Goal: Information Seeking & Learning: Find specific fact

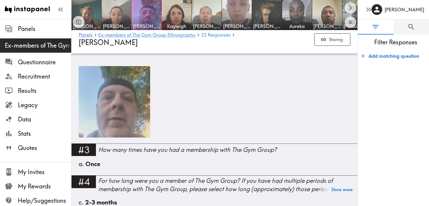
scroll to position [356, 0]
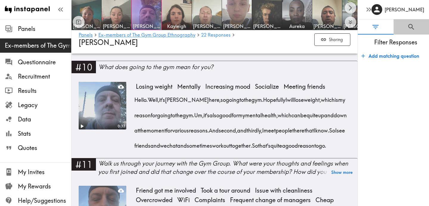
click at [413, 29] on icon "Search" at bounding box center [411, 27] width 8 height 8
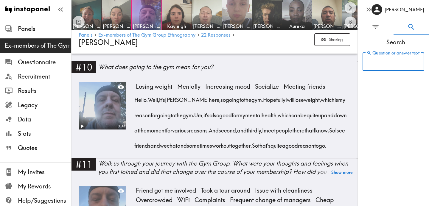
click at [392, 65] on input "Question or answer text" at bounding box center [394, 61] width 62 height 18
type input "artifice"
click at [389, 65] on input "artifice" at bounding box center [385, 61] width 44 height 18
click at [391, 64] on input "artifice" at bounding box center [385, 61] width 44 height 18
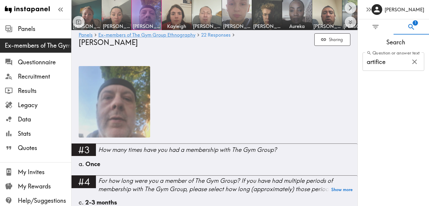
click at [410, 26] on icon "Search" at bounding box center [411, 27] width 8 height 8
click at [412, 62] on icon "button" at bounding box center [415, 62] width 8 height 8
click at [374, 67] on input "Question or answer text" at bounding box center [394, 61] width 62 height 18
type input "artifical"
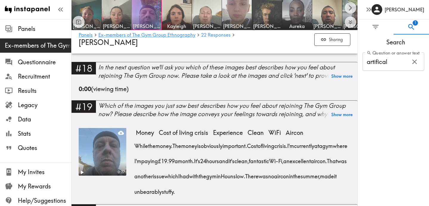
scroll to position [1274, 0]
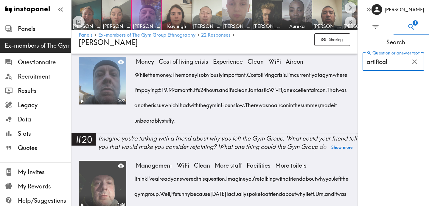
click at [394, 62] on input "artifical" at bounding box center [385, 61] width 44 height 18
click at [414, 64] on icon "button" at bounding box center [415, 62] width 8 height 8
click at [385, 64] on input "Question or answer text" at bounding box center [394, 61] width 62 height 18
click at [409, 26] on icon "Search" at bounding box center [411, 27] width 8 height 8
click at [374, 26] on icon "Filter Responses" at bounding box center [375, 27] width 8 height 8
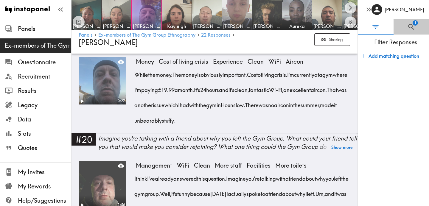
click at [420, 25] on button "1" at bounding box center [412, 26] width 36 height 15
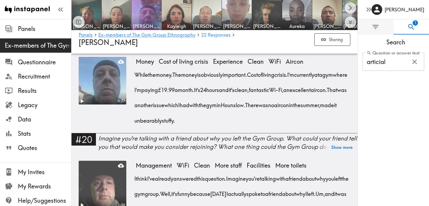
click at [381, 63] on input "articial" at bounding box center [385, 61] width 44 height 18
type input "[PERSON_NAME]"
click at [350, 5] on icon "Scroll right" at bounding box center [350, 7] width 7 height 7
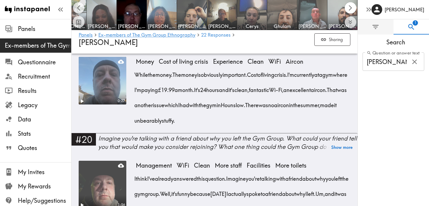
scroll to position [0, 286]
click at [350, 4] on icon "Scroll right" at bounding box center [350, 7] width 7 height 7
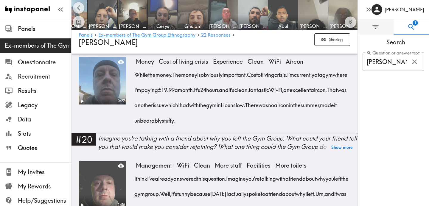
scroll to position [0, 376]
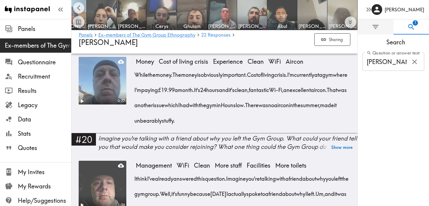
click at [350, 4] on img at bounding box center [342, 15] width 30 height 30
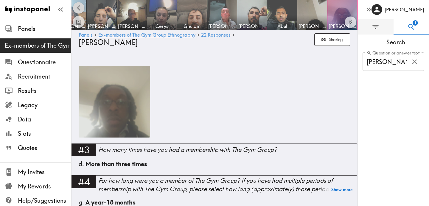
click at [78, 6] on icon "Scroll left" at bounding box center [78, 7] width 7 height 7
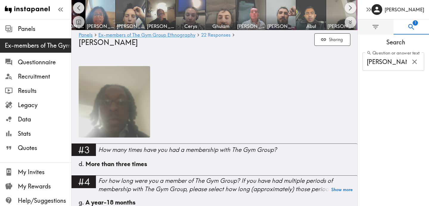
click at [78, 6] on icon "Scroll left" at bounding box center [78, 7] width 7 height 7
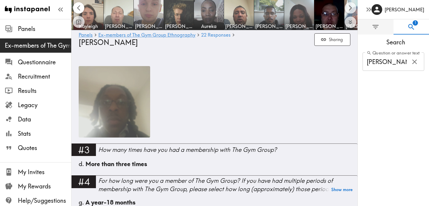
click at [78, 6] on icon "Scroll left" at bounding box center [78, 7] width 7 height 7
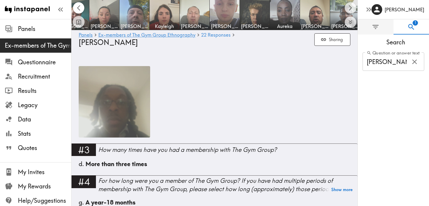
scroll to position [0, 2]
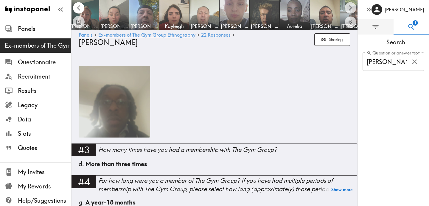
click at [78, 6] on div at bounding box center [79, 15] width 12 height 26
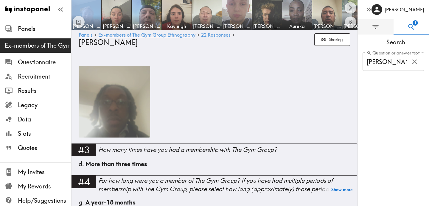
click at [78, 6] on div at bounding box center [79, 15] width 12 height 26
click at [349, 9] on icon "Scroll right" at bounding box center [350, 7] width 7 height 7
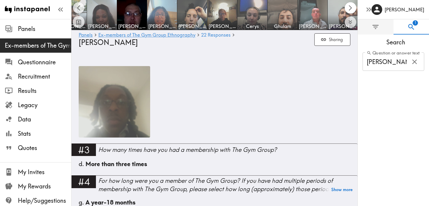
scroll to position [0, 286]
click at [350, 5] on icon "Scroll right" at bounding box center [350, 7] width 7 height 7
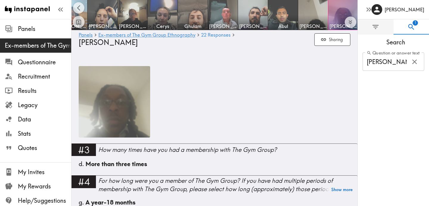
scroll to position [0, 376]
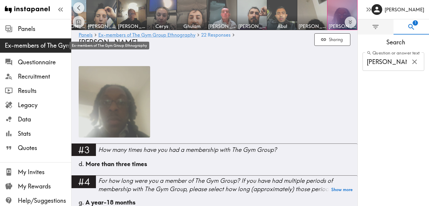
click at [21, 45] on span "Ex-members of The Gym Group Ethnography" at bounding box center [38, 45] width 66 height 8
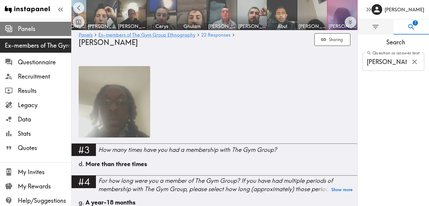
click at [29, 30] on span "Panels" at bounding box center [44, 29] width 53 height 8
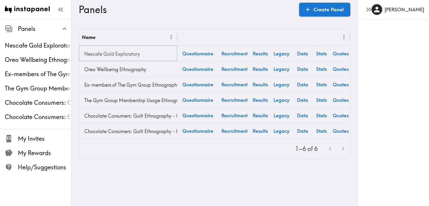
click at [124, 55] on link "Nescafe Gold Exploratory" at bounding box center [128, 54] width 92 height 12
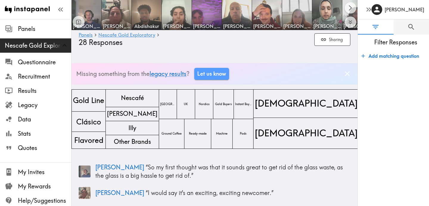
click at [416, 26] on button "0" at bounding box center [412, 26] width 36 height 15
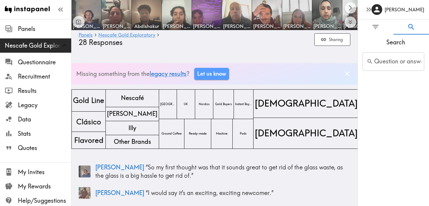
click at [397, 61] on input "Question or answer text" at bounding box center [394, 61] width 62 height 18
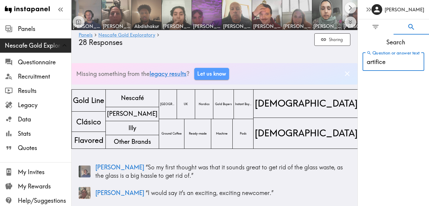
type input "artifice"
click at [416, 25] on span "1" at bounding box center [415, 22] width 5 height 5
click at [351, 11] on icon "Scroll right" at bounding box center [350, 7] width 7 height 7
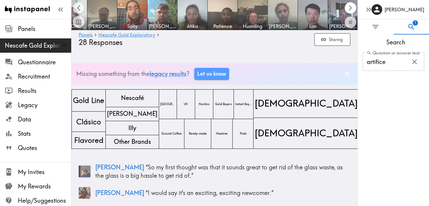
scroll to position [0, 286]
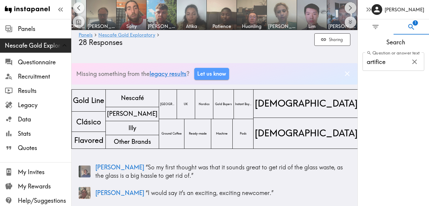
click at [351, 11] on icon "Scroll right" at bounding box center [350, 7] width 7 height 7
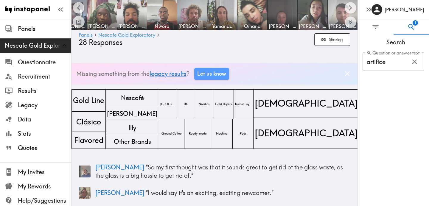
scroll to position [0, 556]
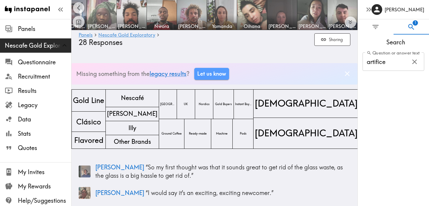
click at [104, 14] on img at bounding box center [101, 14] width 31 height 31
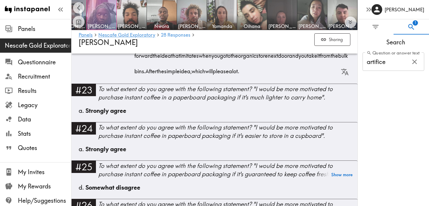
scroll to position [2573, 0]
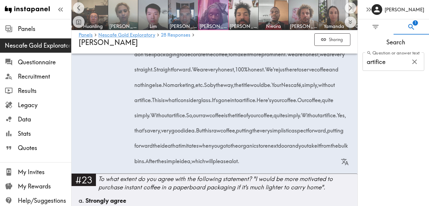
scroll to position [0, 444]
